Goal: Task Accomplishment & Management: Manage account settings

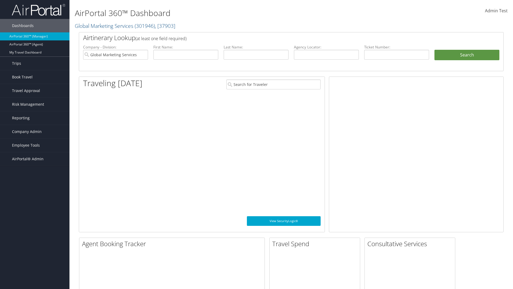
click at [35, 132] on span "Company Admin" at bounding box center [27, 131] width 30 height 13
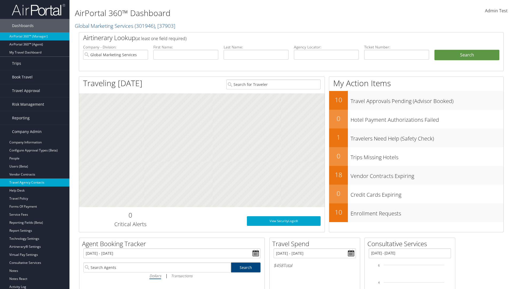
click at [35, 182] on link "Travel Agency Contacts" at bounding box center [35, 182] width 70 height 8
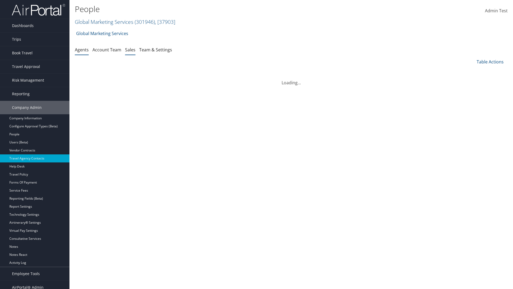
click at [130, 49] on link "Sales" at bounding box center [130, 50] width 10 height 6
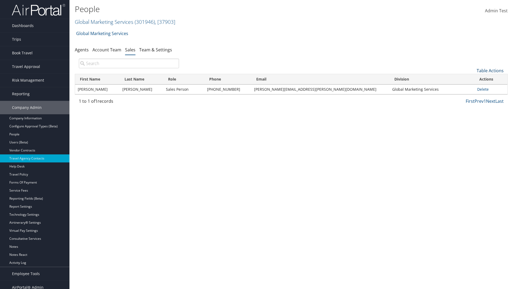
click at [490, 71] on link "Table Actions" at bounding box center [490, 71] width 27 height 6
click at [472, 79] on link "Add New Salesperson" at bounding box center [472, 78] width 70 height 9
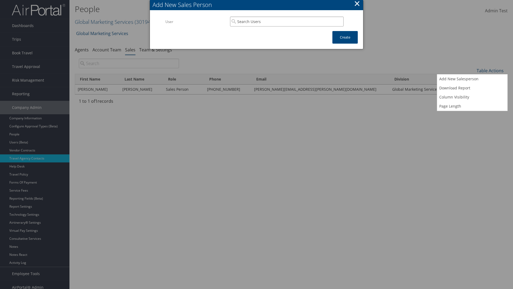
click at [287, 21] on input "search" at bounding box center [287, 22] width 114 height 10
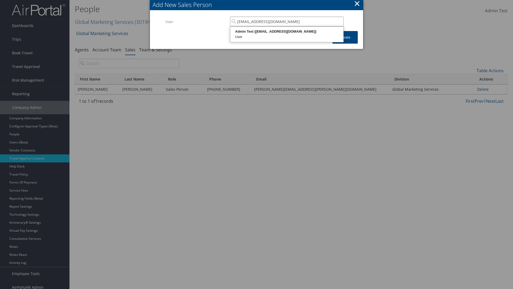
click at [287, 34] on div "User" at bounding box center [287, 36] width 112 height 5
type input "Admin Test"
click at [345, 37] on button "Create" at bounding box center [345, 37] width 25 height 13
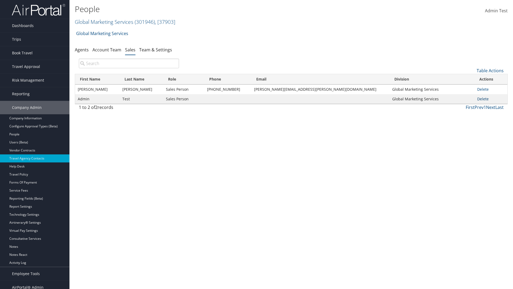
click at [480, 99] on link "Delete" at bounding box center [483, 98] width 11 height 5
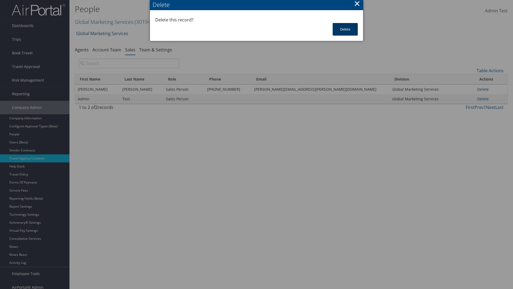
click at [345, 29] on button "Delete" at bounding box center [345, 29] width 25 height 13
